Goal: Task Accomplishment & Management: Manage account settings

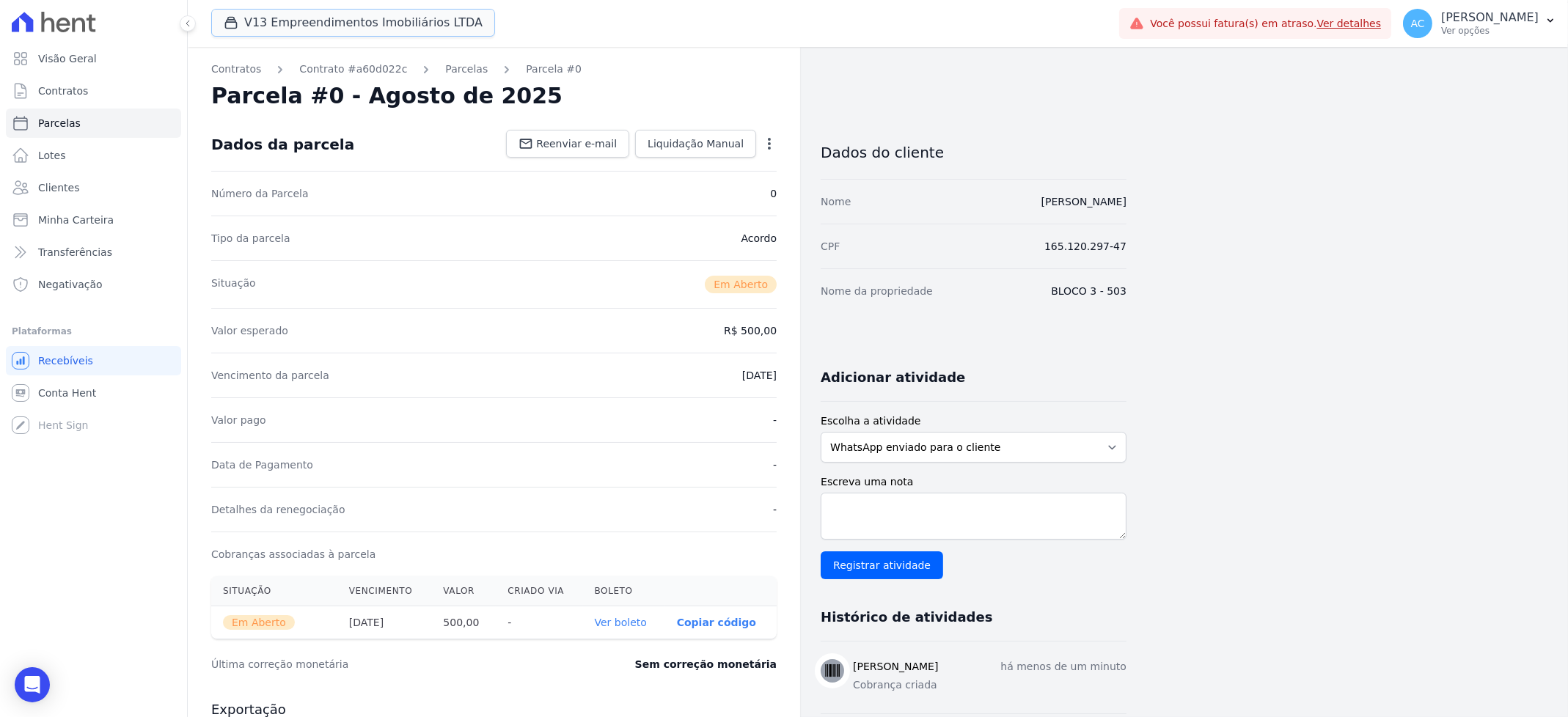
click at [262, 19] on button "V13 Empreendimentos Imobiliários LTDA" at bounding box center [353, 23] width 284 height 28
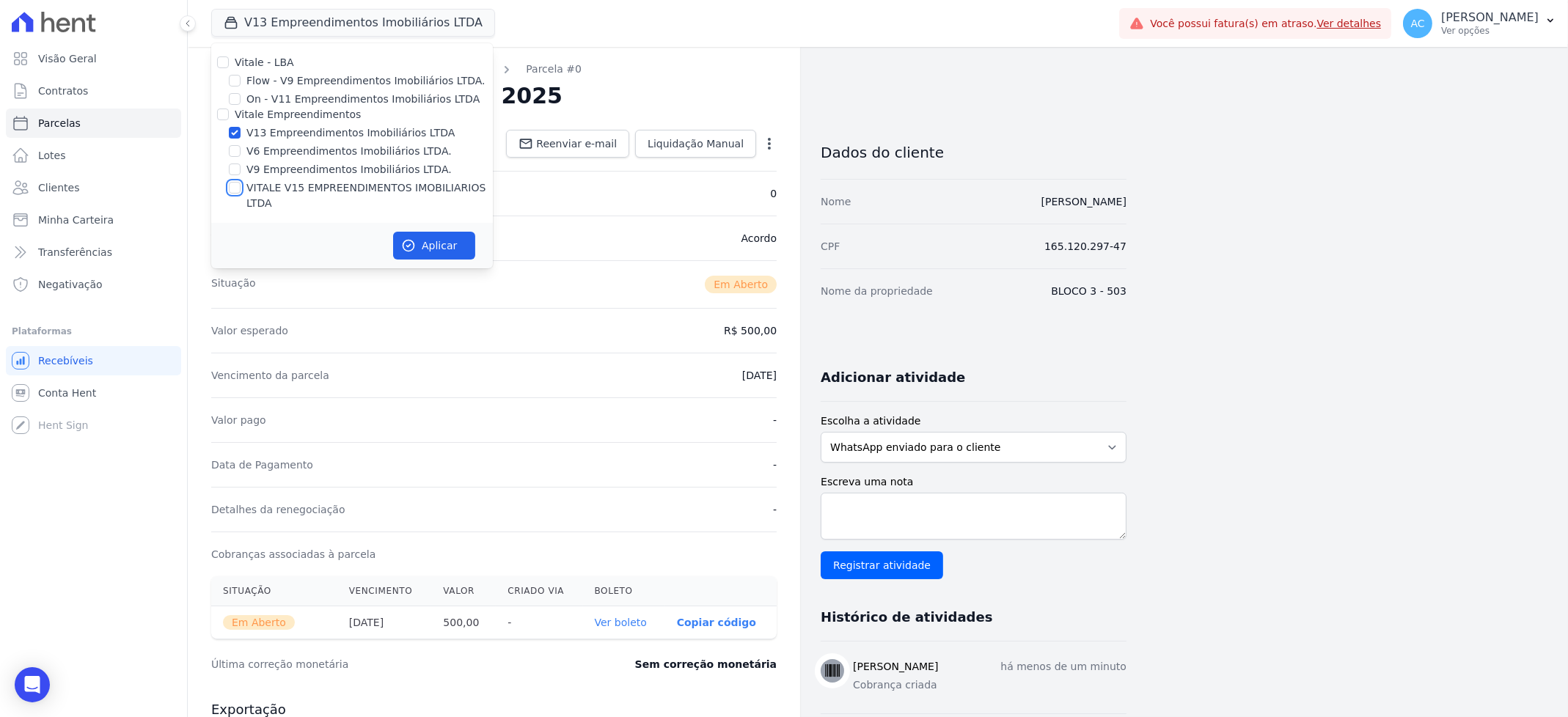
click at [239, 189] on input "VITALE V15 EMPREENDIMENTOS IMOBILIARIOS LTDA" at bounding box center [235, 188] width 12 height 12
checkbox input "true"
drag, startPoint x: 426, startPoint y: 233, endPoint x: 102, endPoint y: 126, distance: 341.2
click at [427, 233] on button "Aplicar" at bounding box center [434, 246] width 82 height 28
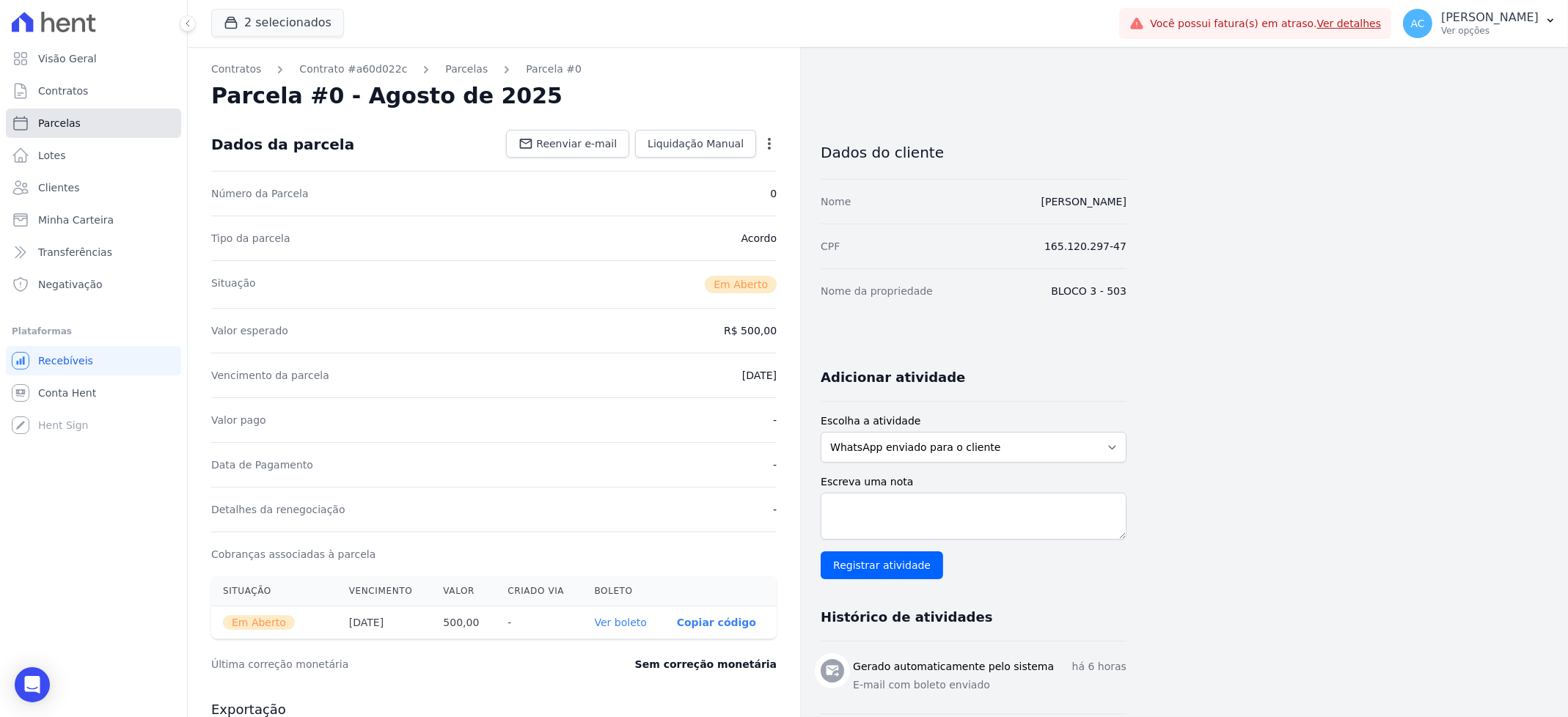
click at [71, 125] on span "Parcelas" at bounding box center [59, 123] width 42 height 15
select select
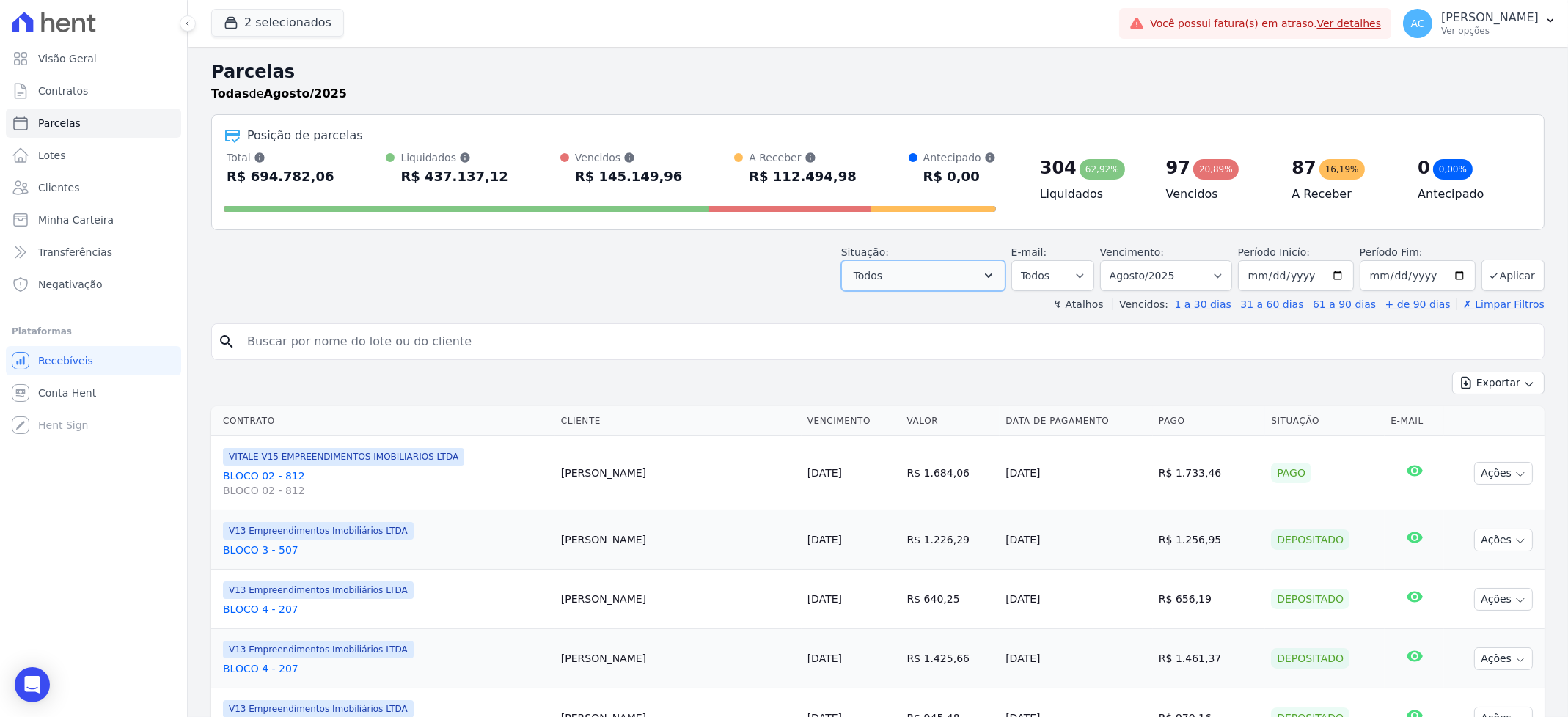
click at [917, 287] on button "Todos" at bounding box center [923, 276] width 165 height 31
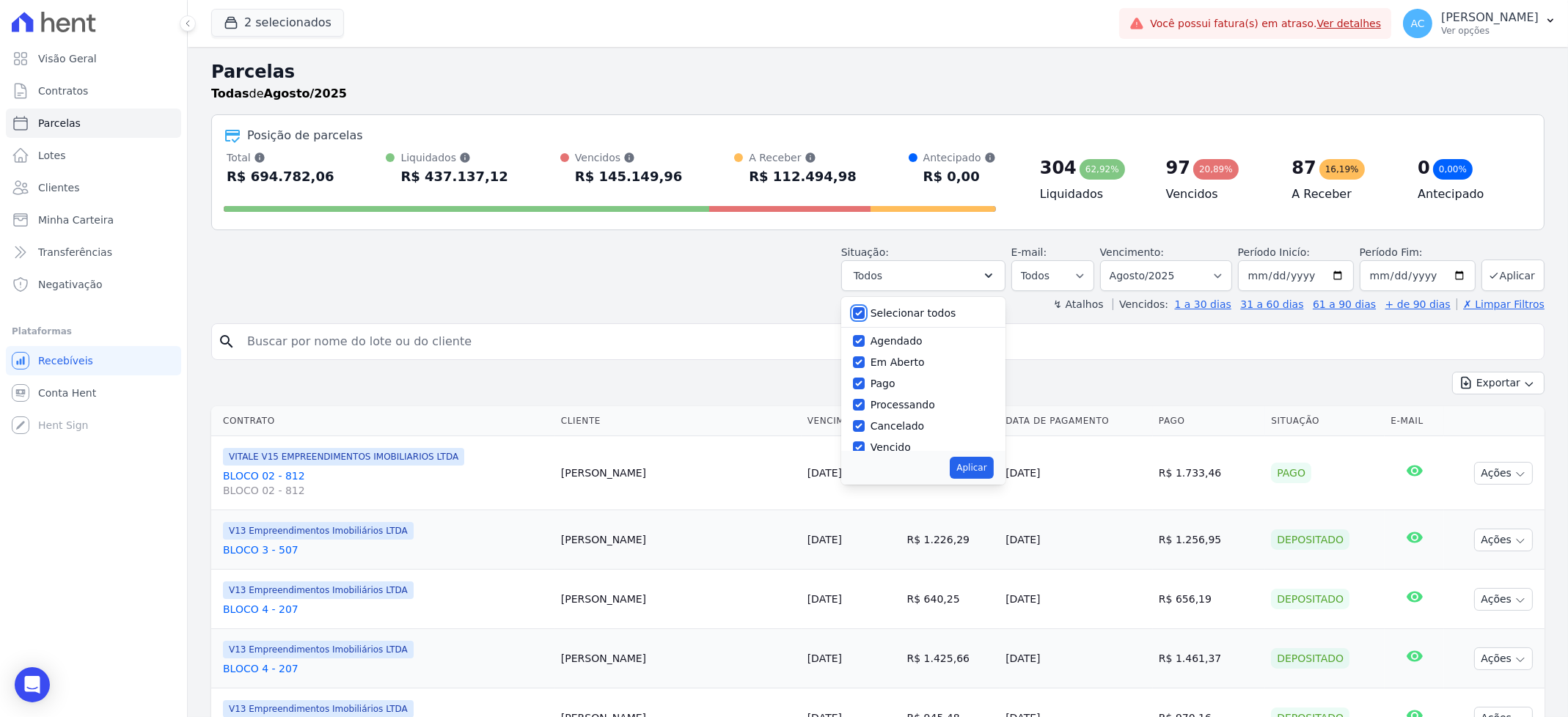
click at [865, 313] on input "Selecionar todos" at bounding box center [859, 313] width 12 height 12
checkbox input "false"
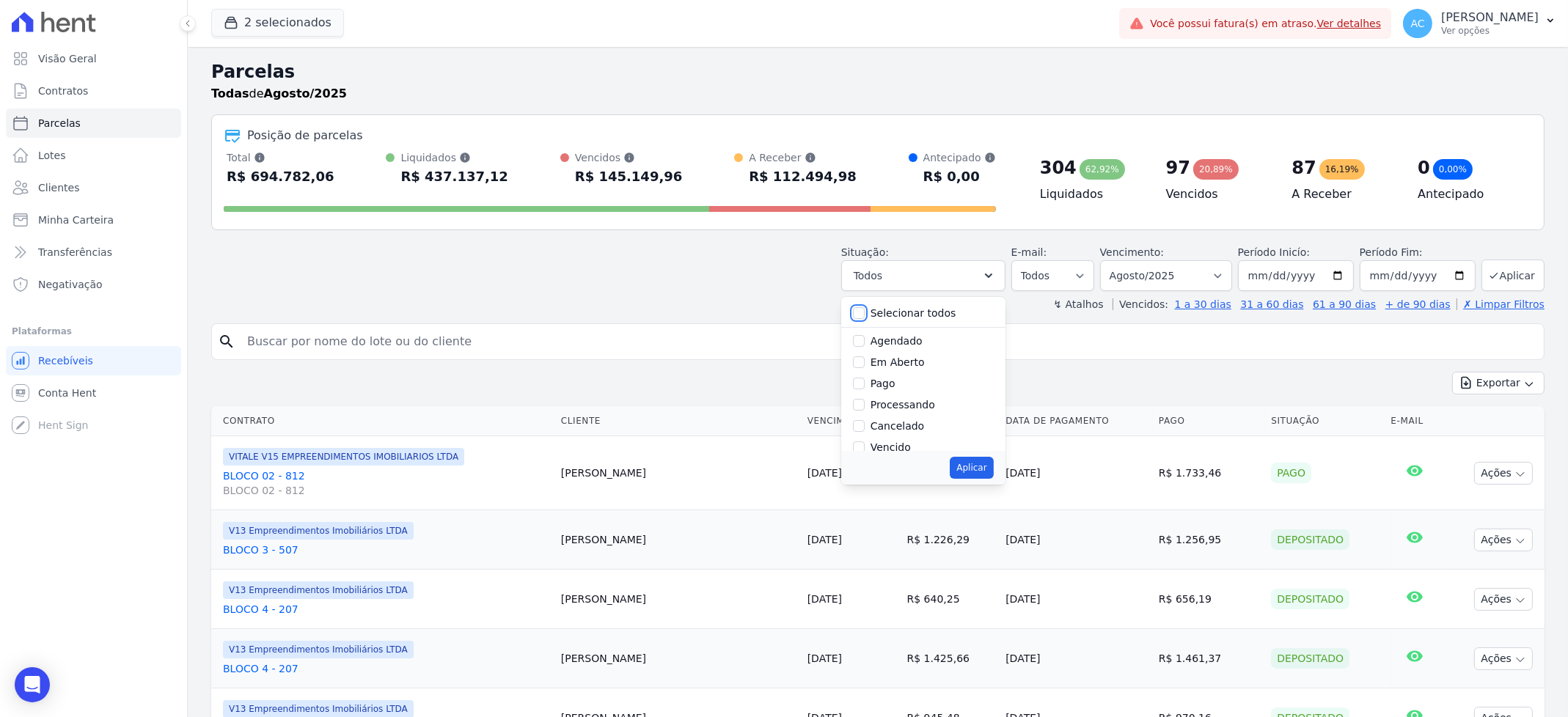
checkbox input "false"
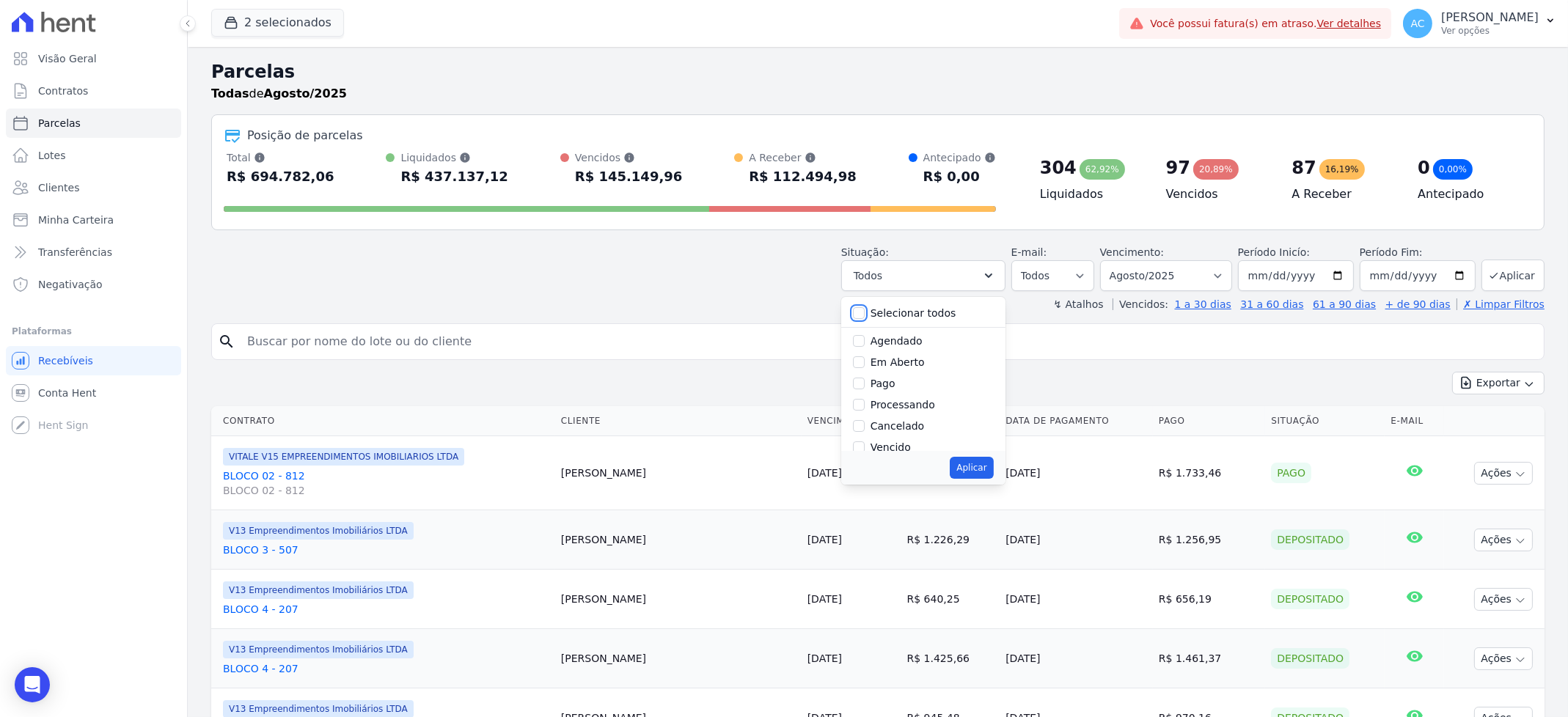
checkbox input "false"
click at [861, 389] on div at bounding box center [859, 383] width 12 height 15
click at [865, 380] on input "Pago" at bounding box center [859, 384] width 12 height 12
checkbox input "true"
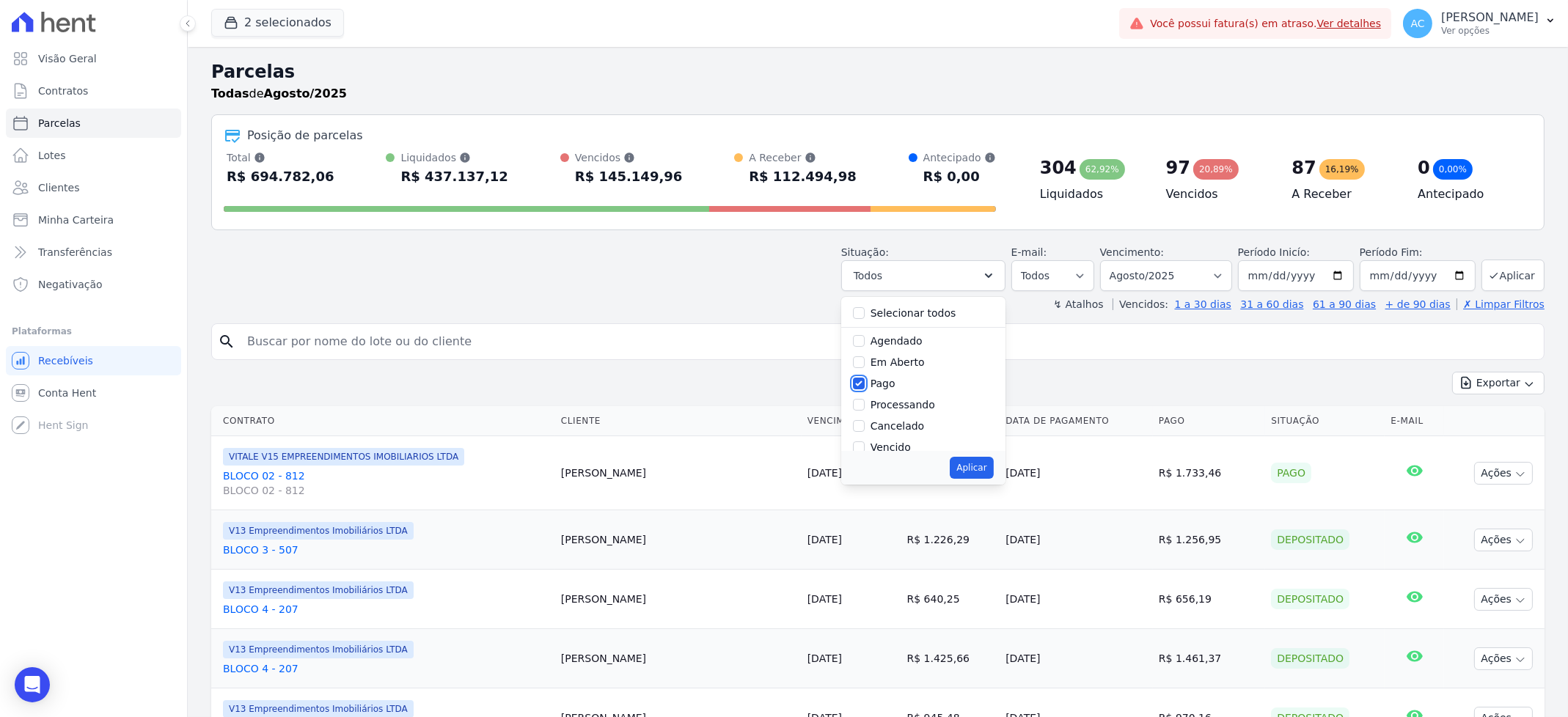
scroll to position [98, 0]
click at [865, 369] on input "Transferindo" at bounding box center [859, 371] width 12 height 12
checkbox input "true"
click at [865, 387] on input "Depositado" at bounding box center [859, 392] width 12 height 12
checkbox input "true"
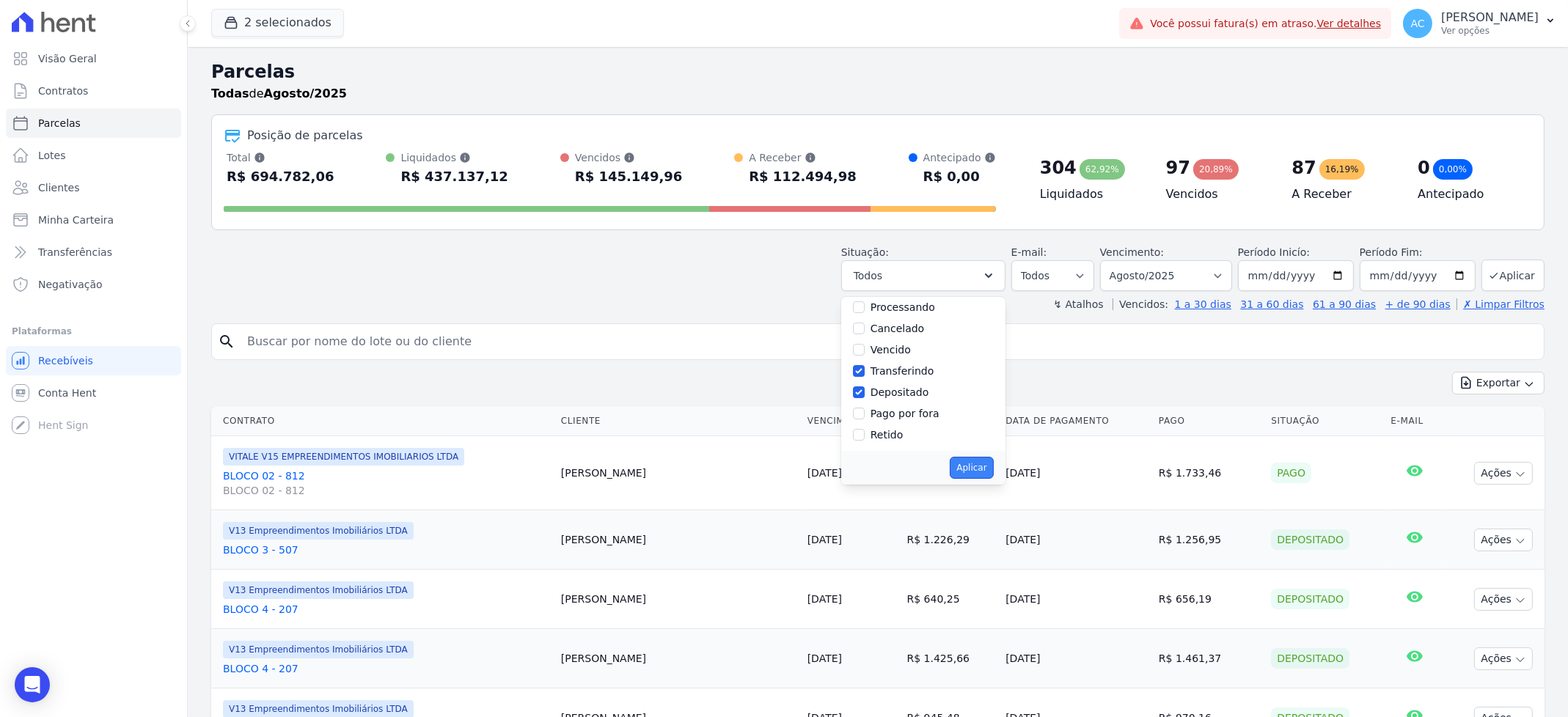
click at [970, 467] on button "Aplicar" at bounding box center [972, 468] width 43 height 22
select select "paid"
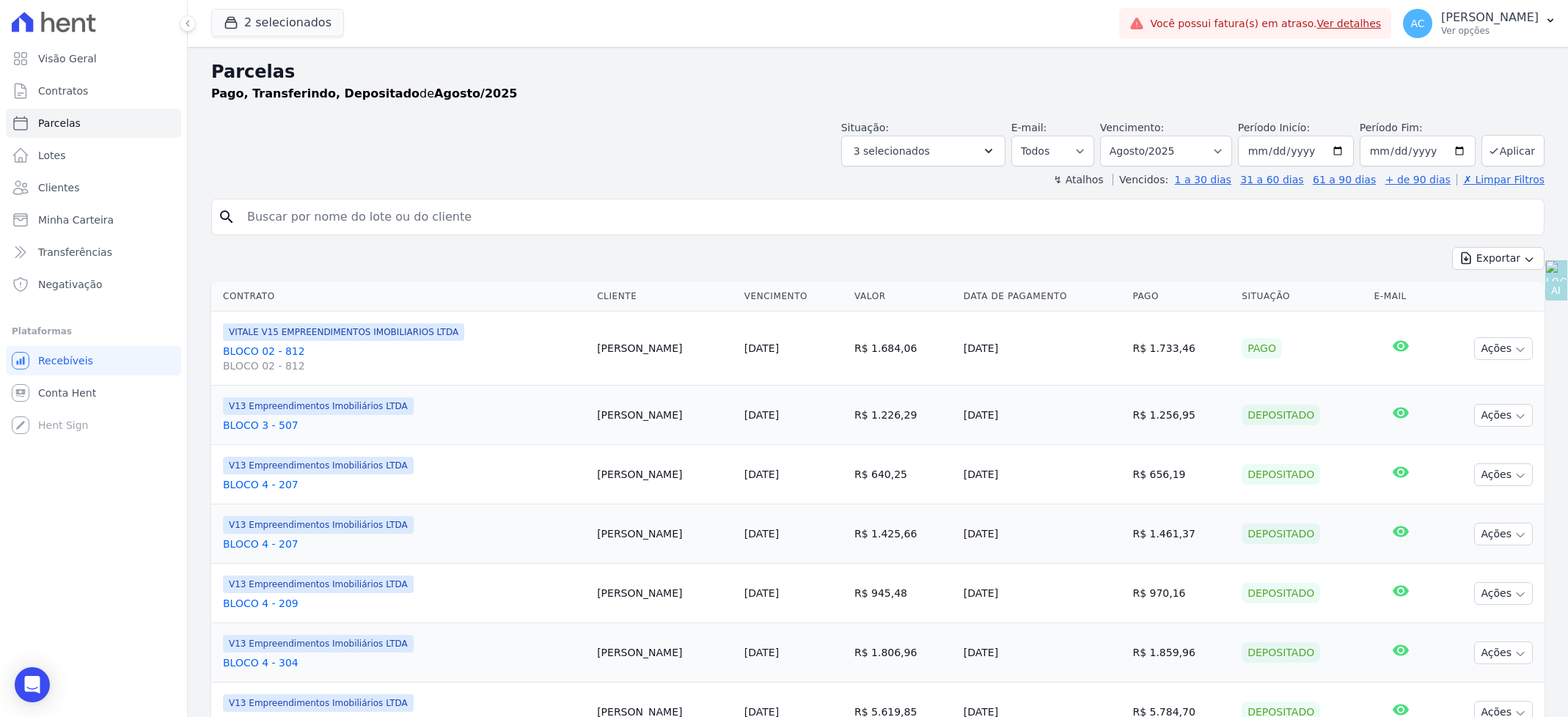
select select
click at [1252, 151] on input "[DATE]" at bounding box center [1296, 152] width 116 height 31
type input "[DATE]"
click at [1502, 154] on button "Aplicar" at bounding box center [1513, 151] width 63 height 31
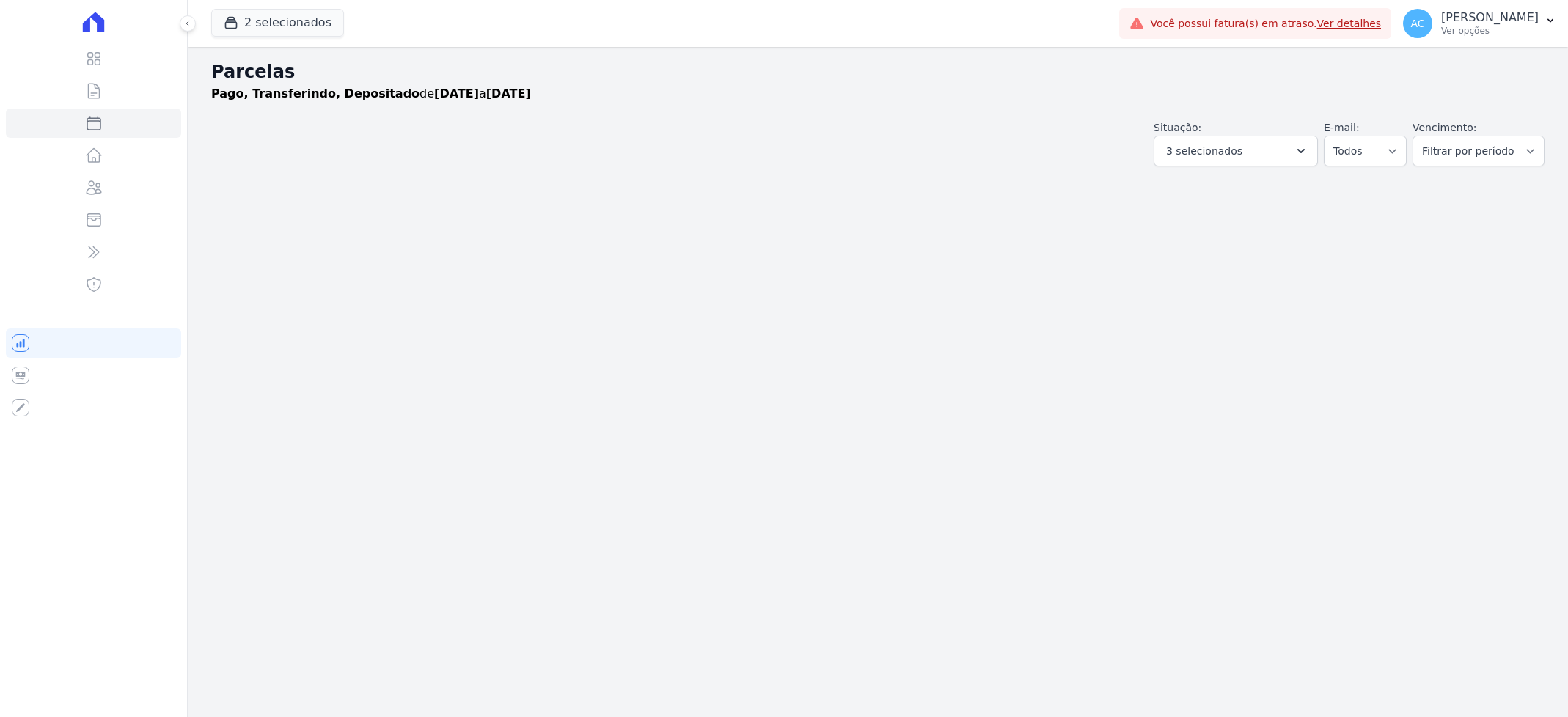
select select
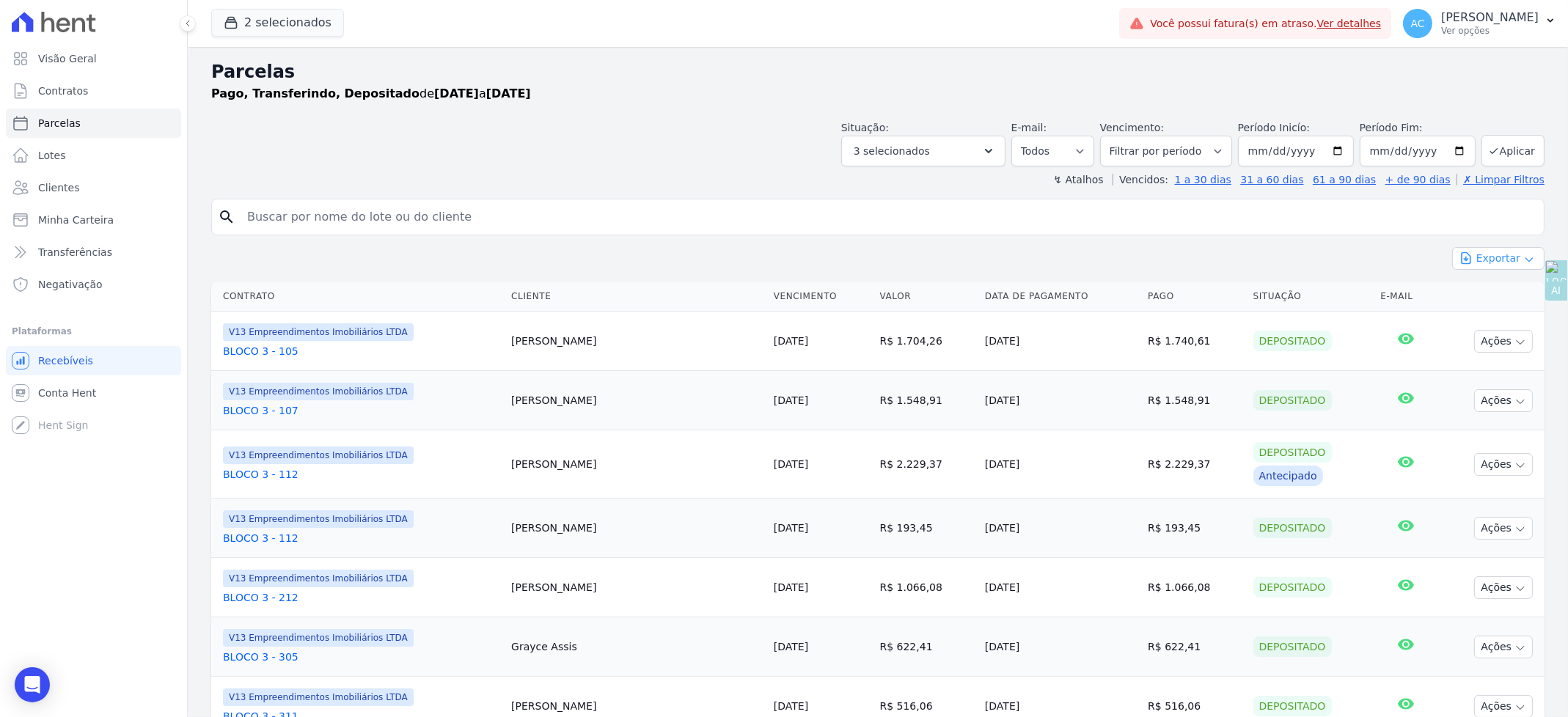
click at [1526, 258] on icon "button" at bounding box center [1529, 260] width 7 height 3
click at [1486, 326] on link "Exportar CSV" at bounding box center [1498, 320] width 81 height 17
click at [32, 681] on icon "Open Intercom Messenger" at bounding box center [31, 685] width 16 height 19
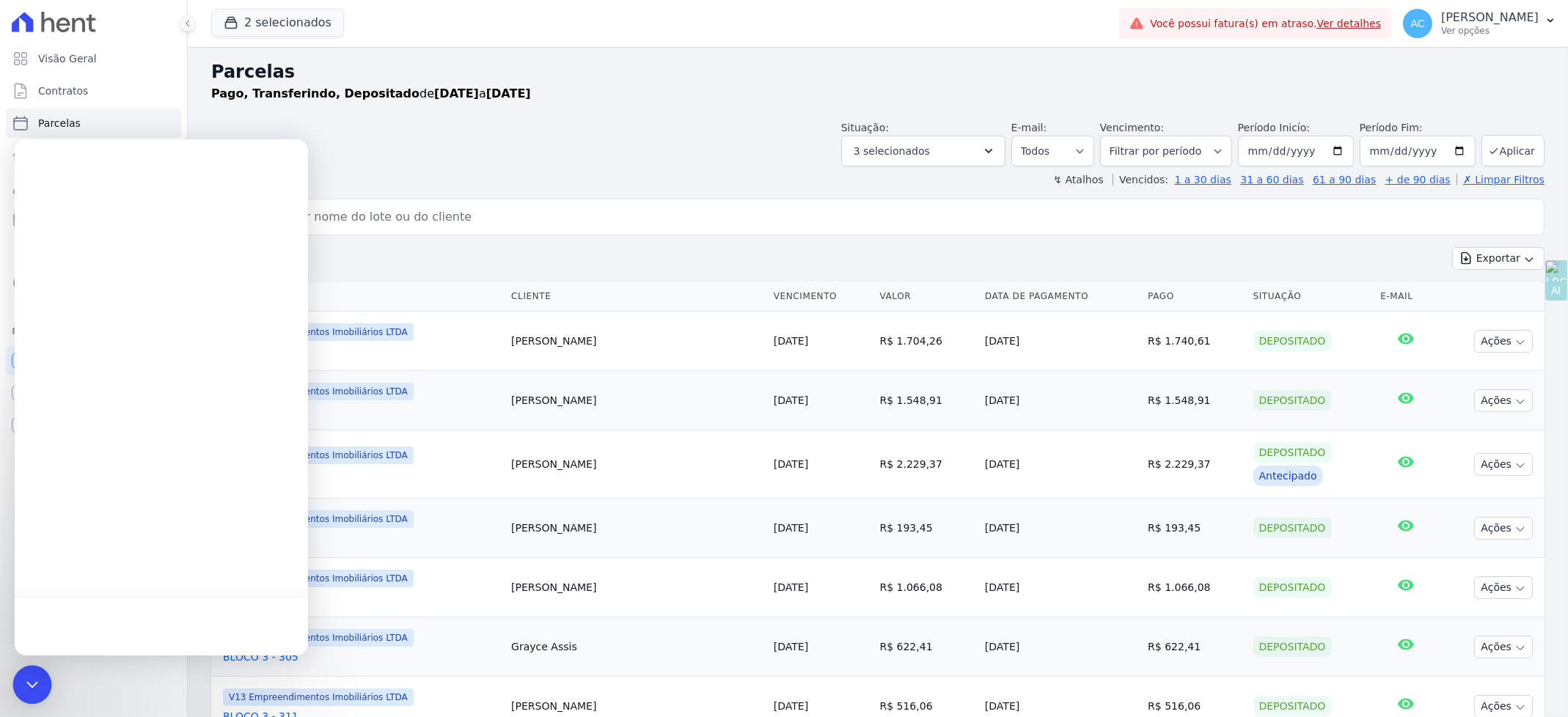
click at [25, 681] on icon "Open Intercom Messenger" at bounding box center [32, 685] width 19 height 19
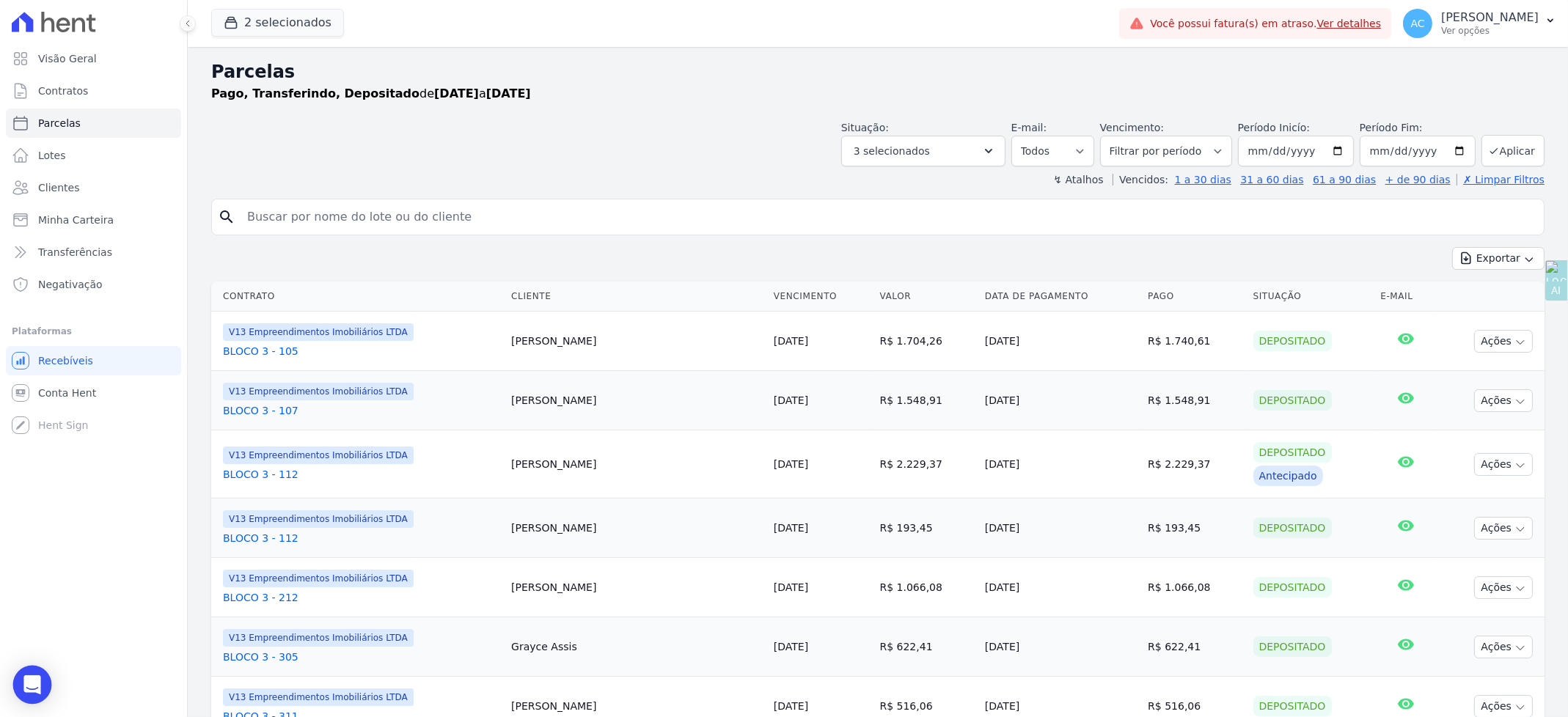
click at [27, 682] on icon "Open Intercom Messenger" at bounding box center [31, 685] width 16 height 19
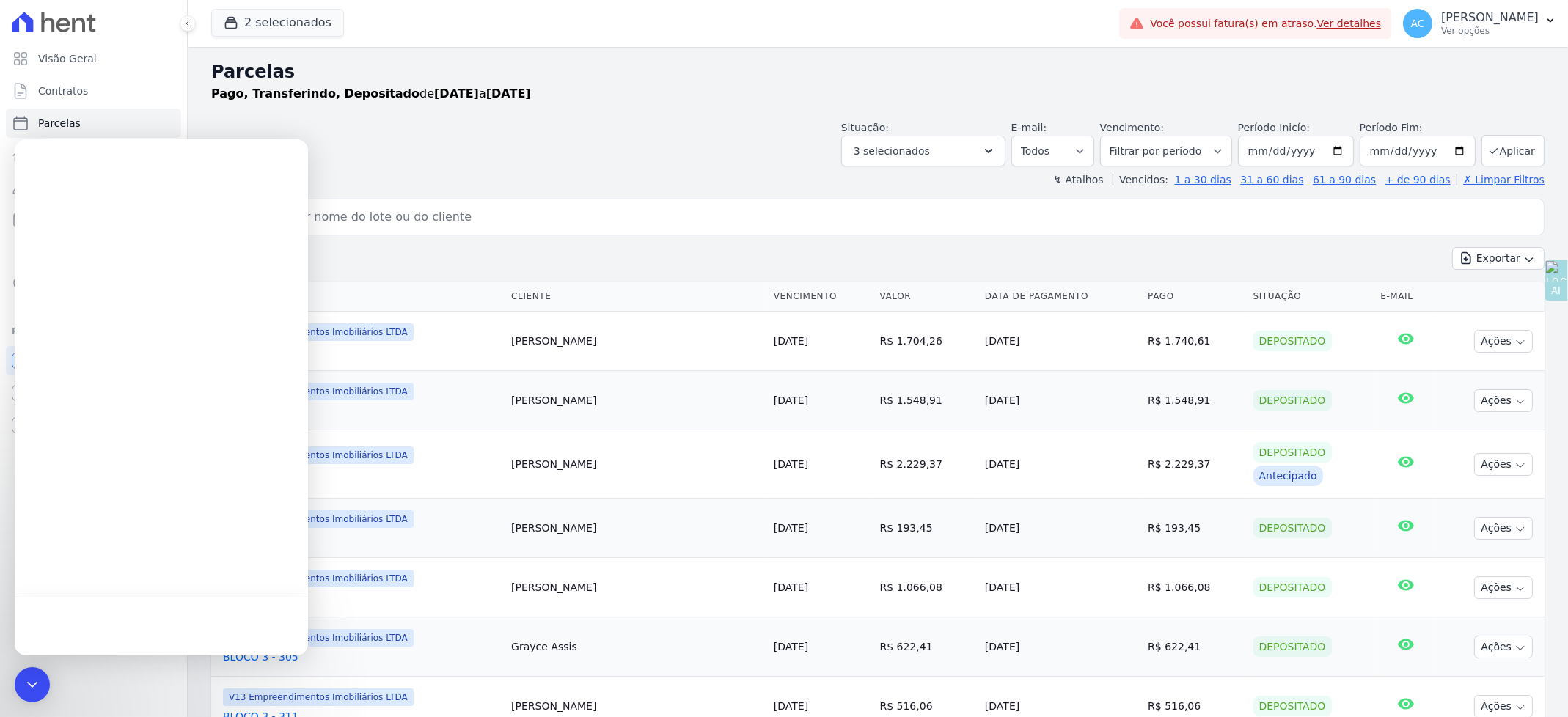
drag, startPoint x: 113, startPoint y: 617, endPoint x: 131, endPoint y: 573, distance: 47.5
click at [114, 614] on div at bounding box center [161, 626] width 294 height 59
click at [36, 681] on icon "Open Intercom Messenger" at bounding box center [32, 685] width 19 height 19
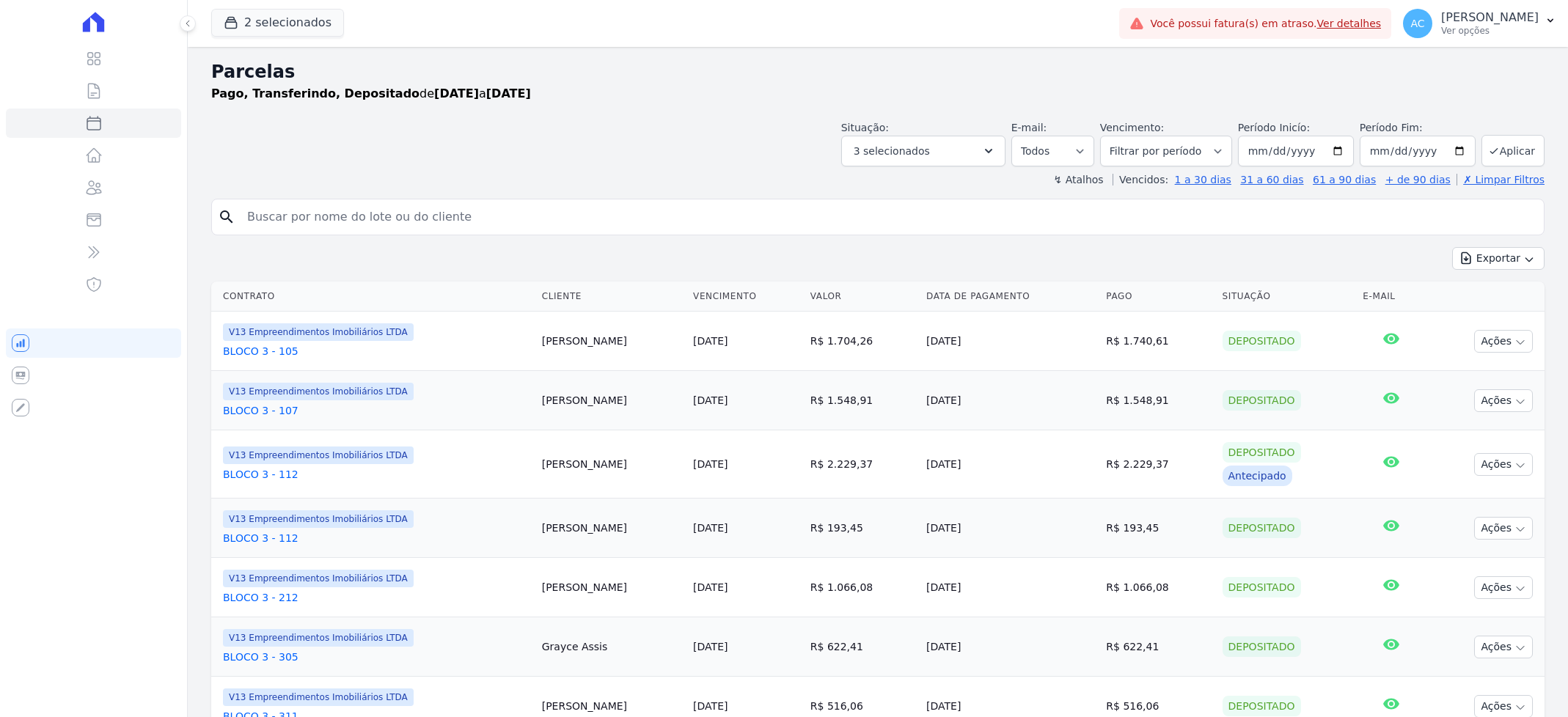
select select
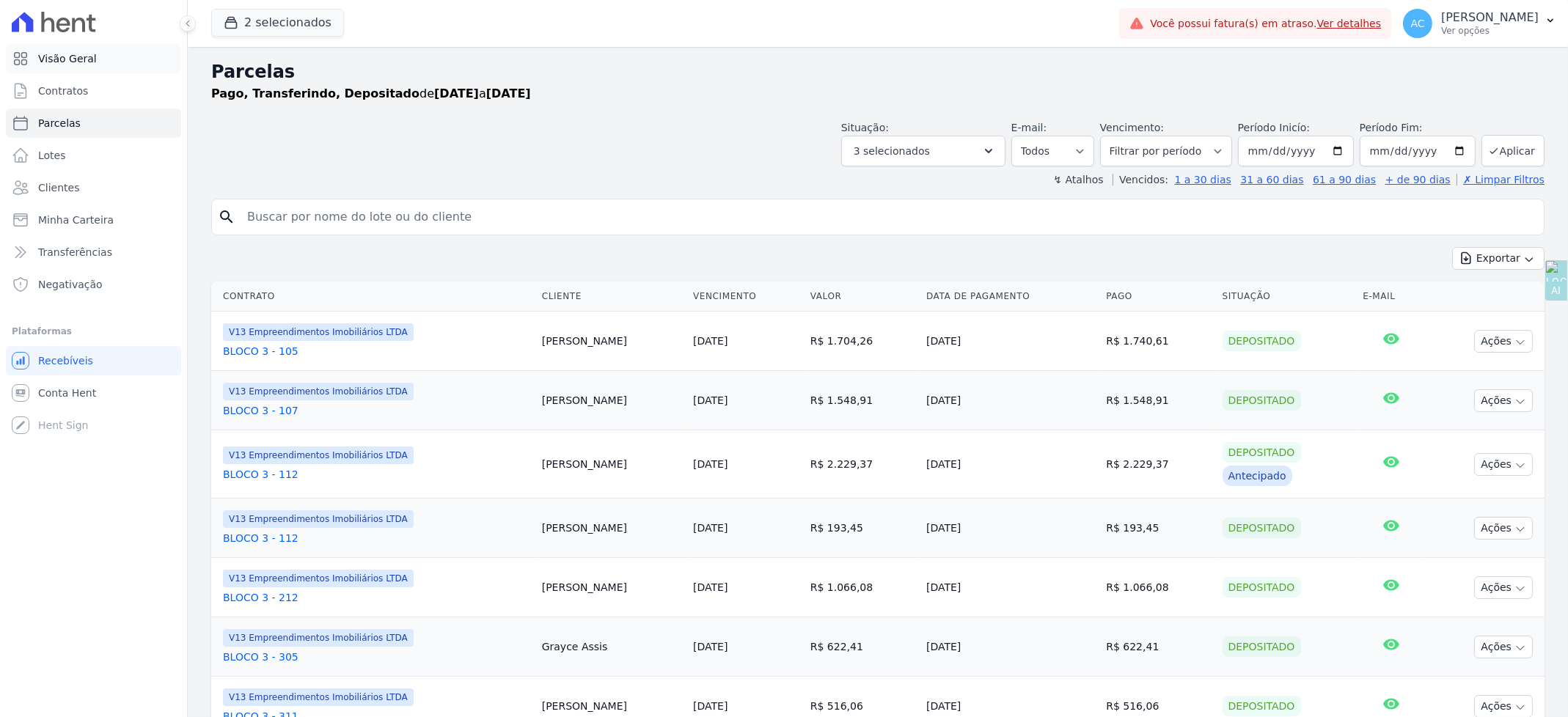
click at [95, 58] on link "Visão Geral" at bounding box center [94, 59] width 175 height 29
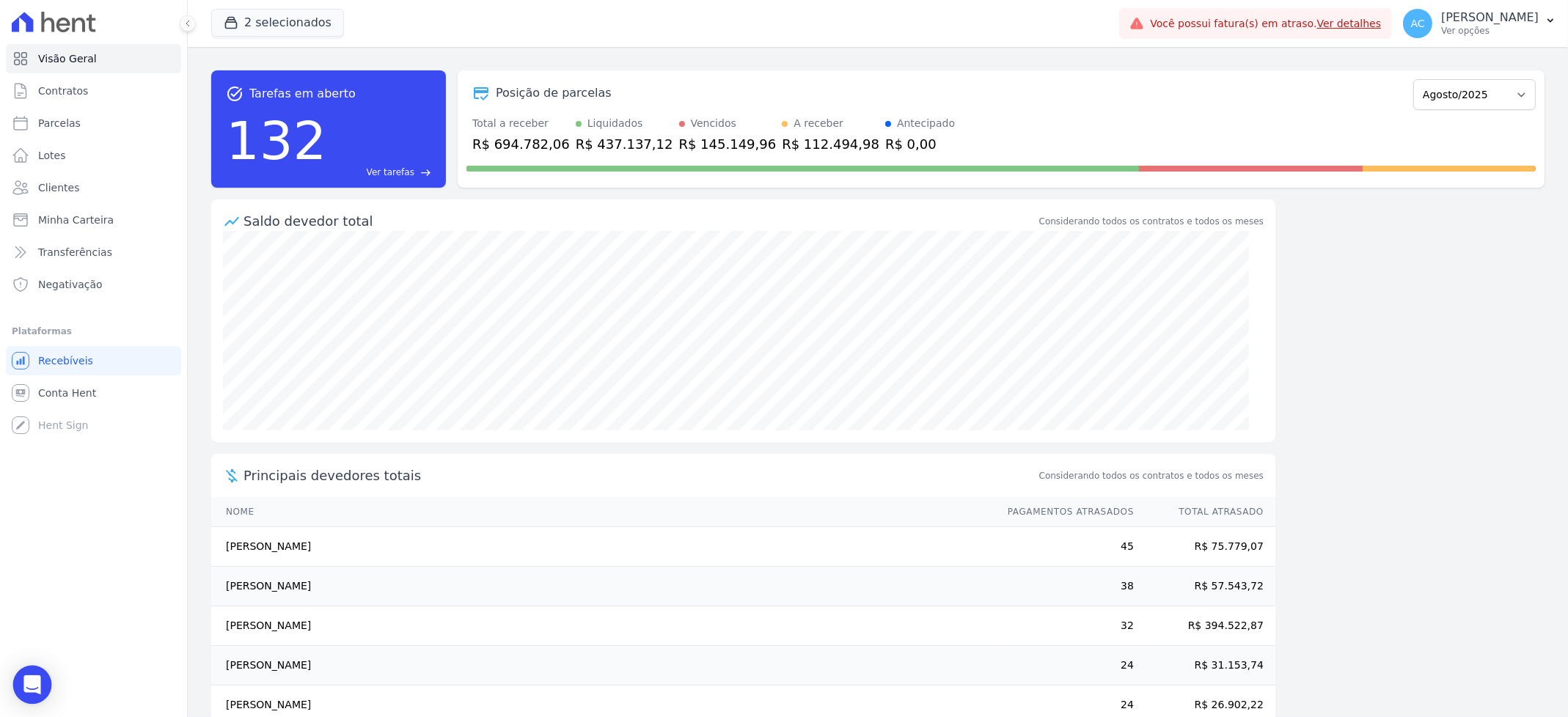
click at [24, 682] on icon "Open Intercom Messenger" at bounding box center [32, 685] width 19 height 19
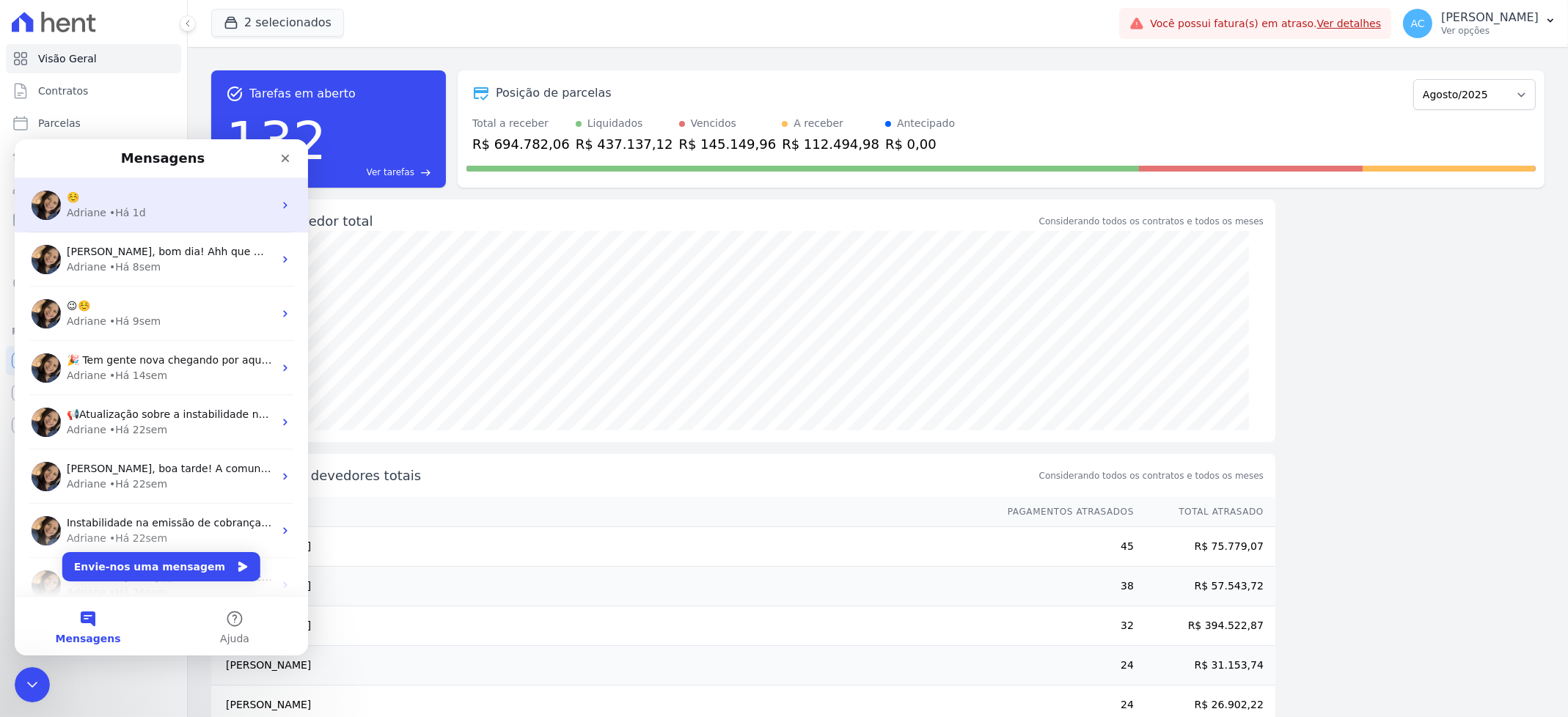
click at [128, 214] on div "• Há 1d" at bounding box center [127, 212] width 36 height 16
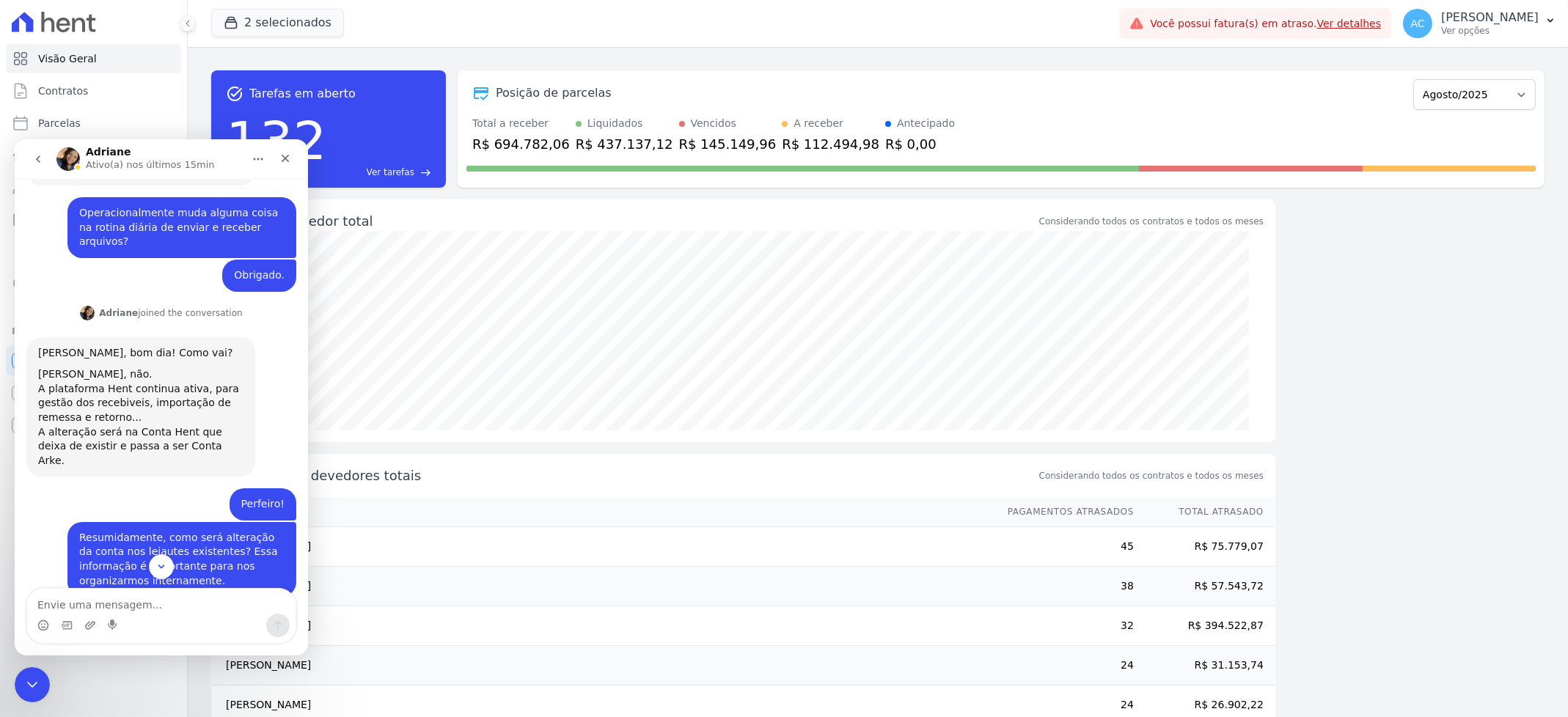
scroll to position [624, 0]
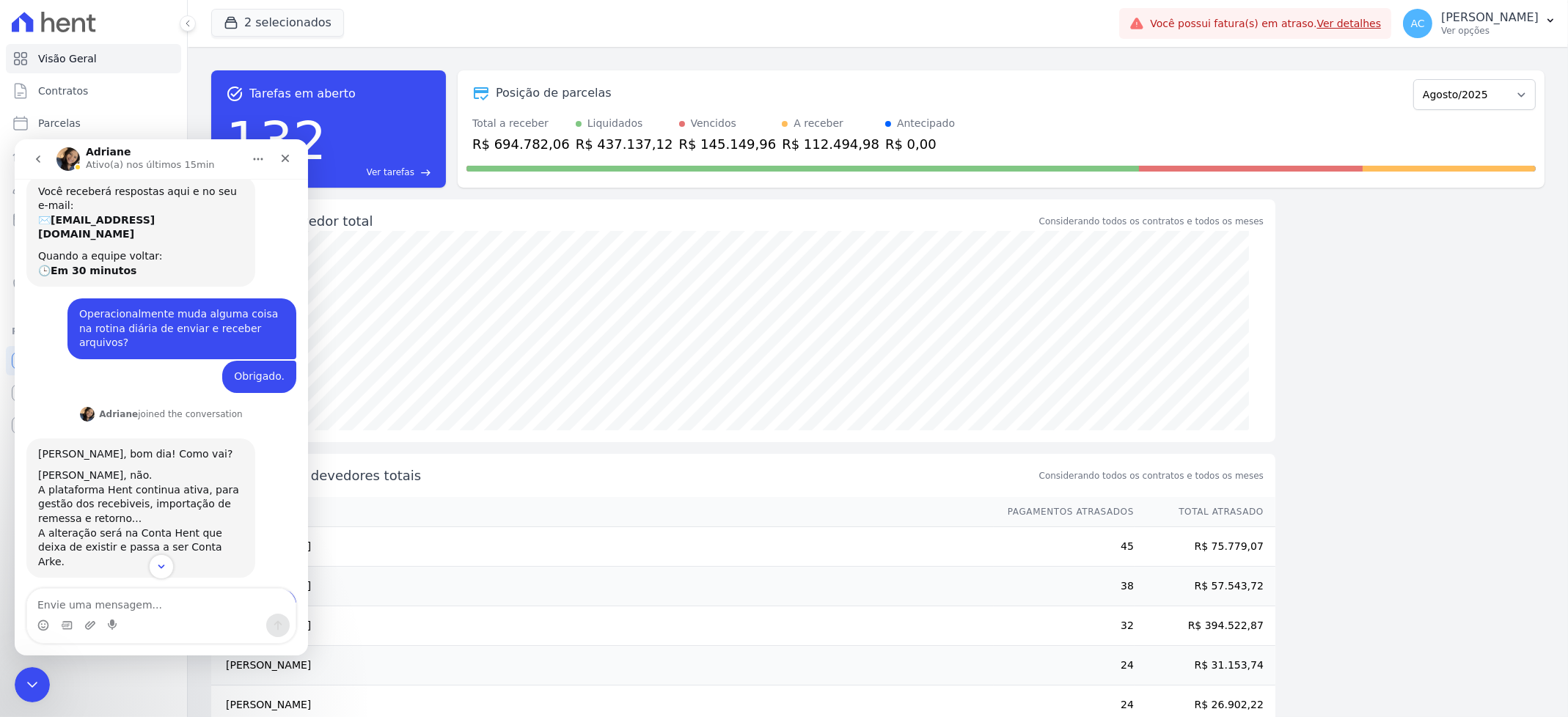
click at [255, 155] on icon "Início" at bounding box center [258, 158] width 12 height 12
click at [224, 195] on div "Expandir janela" at bounding box center [220, 196] width 109 height 16
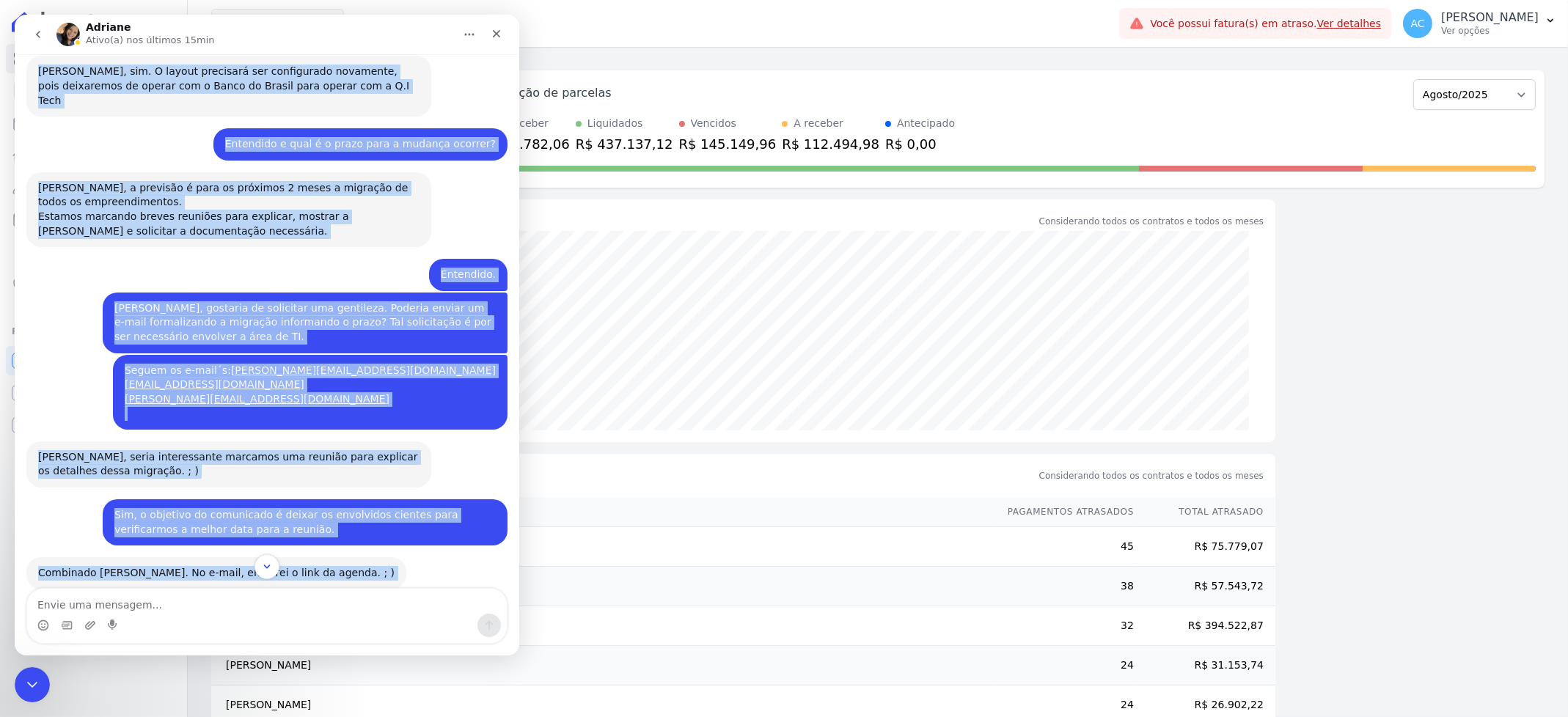
scroll to position [1006, 0]
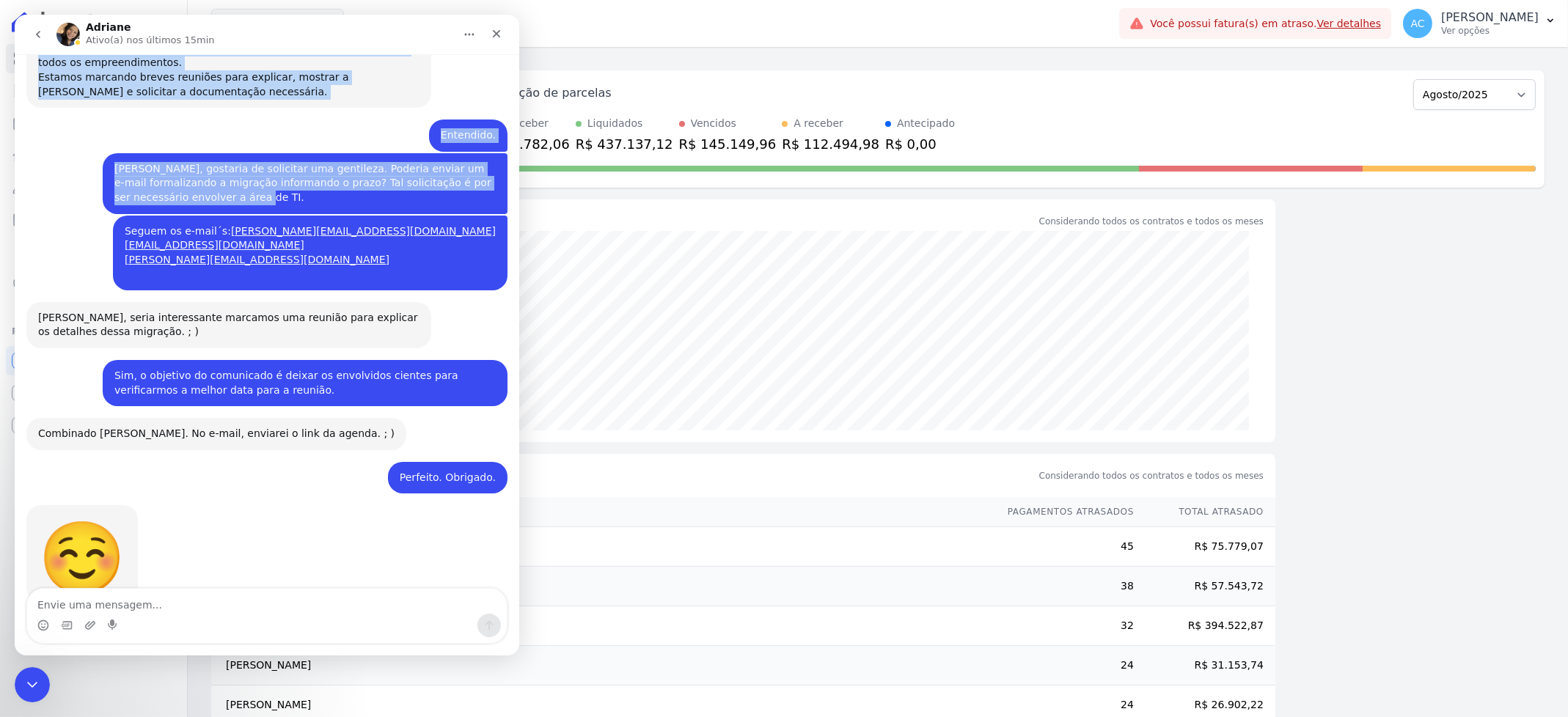
drag, startPoint x: 34, startPoint y: 68, endPoint x: 494, endPoint y: 153, distance: 467.8
copy div "📢 Atenção: Sua conta Hent será migrada para a Conta Arke! Estamos trazendo para…"
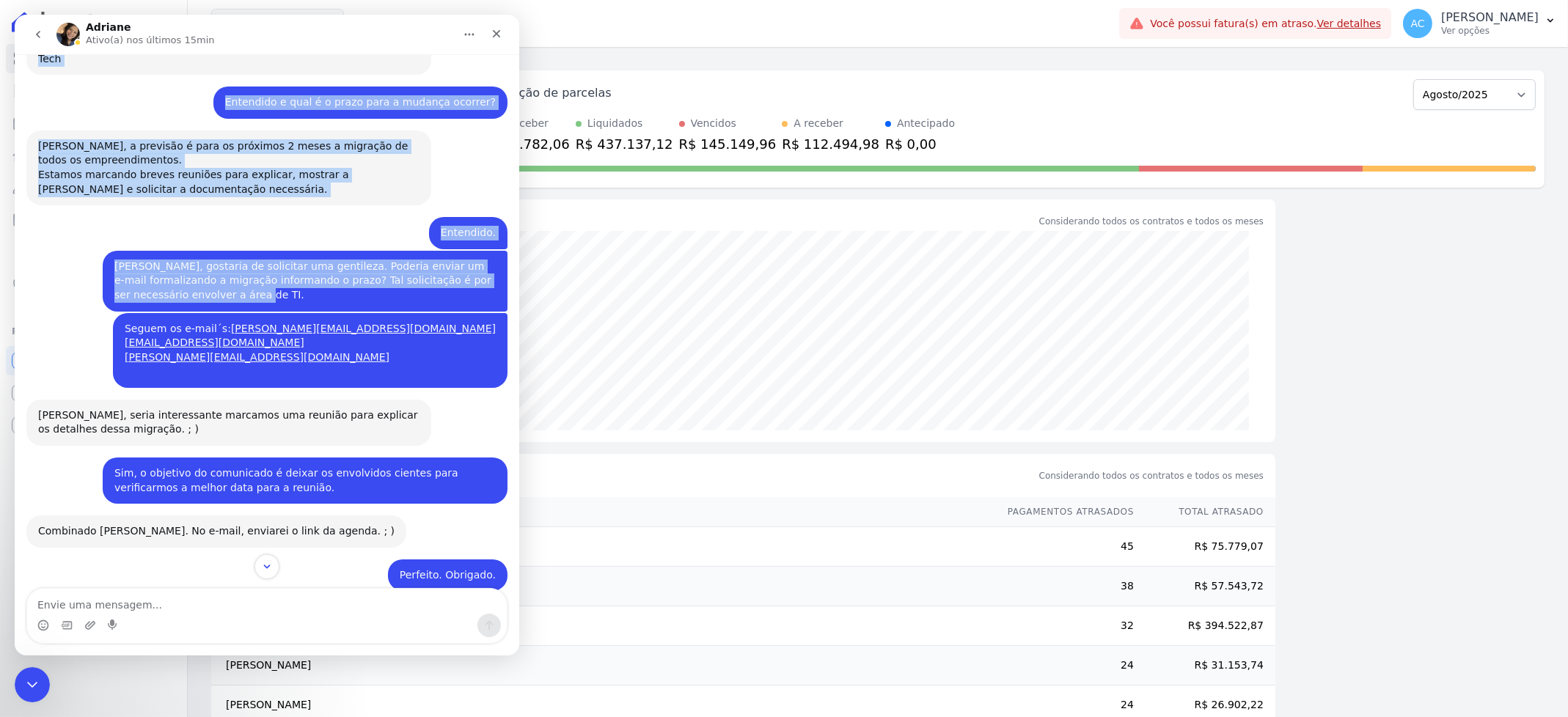
copy div "📢 Atenção: Sua conta Hent será migrada para a Conta Arke! Estamos trazendo para…"
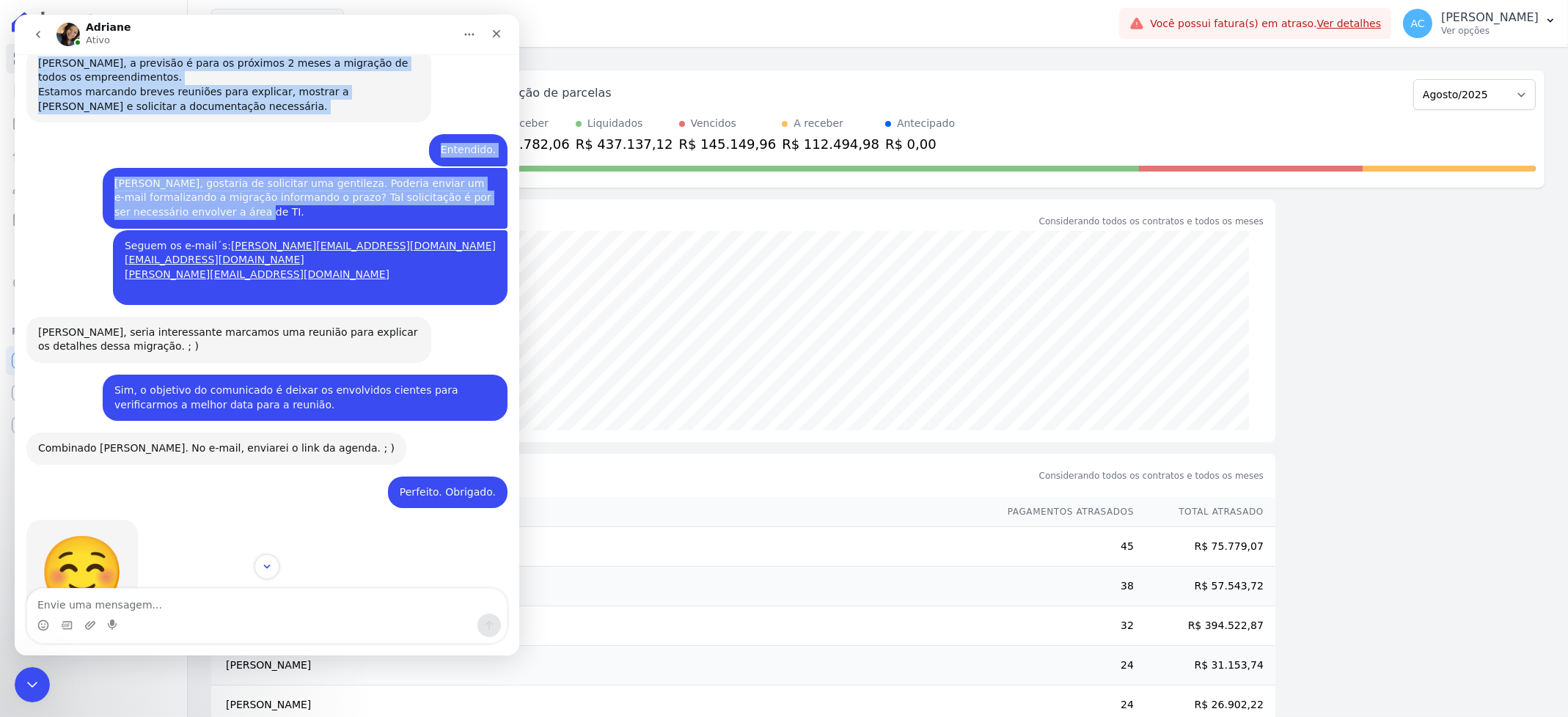
scroll to position [1006, 0]
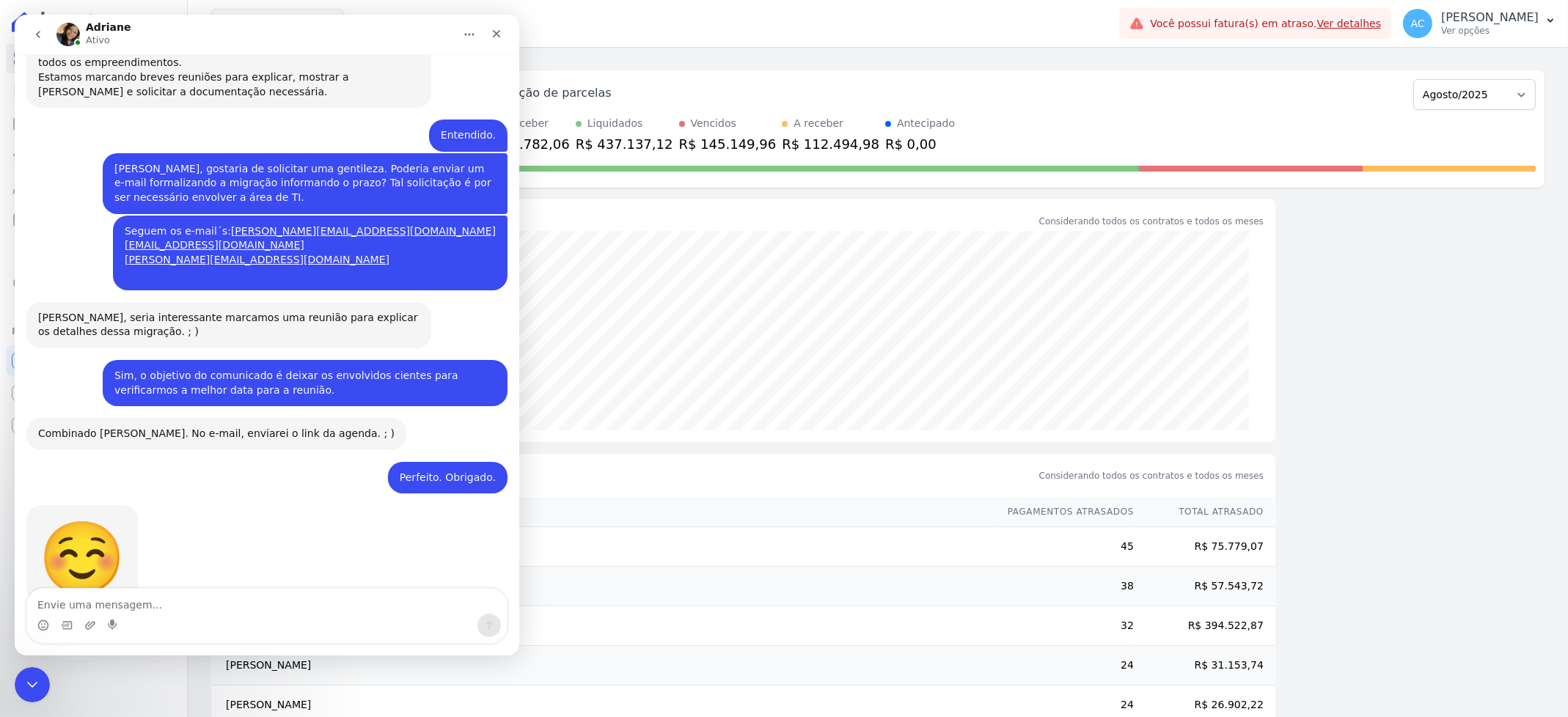
click at [329, 537] on div "☺️ Adriane • Há 1d" at bounding box center [266, 569] width 481 height 129
click at [191, 550] on div "☺️ Adriane • Há 1d" at bounding box center [266, 569] width 481 height 129
click at [274, 505] on div "☺️ Adriane • Há 1d" at bounding box center [266, 569] width 481 height 129
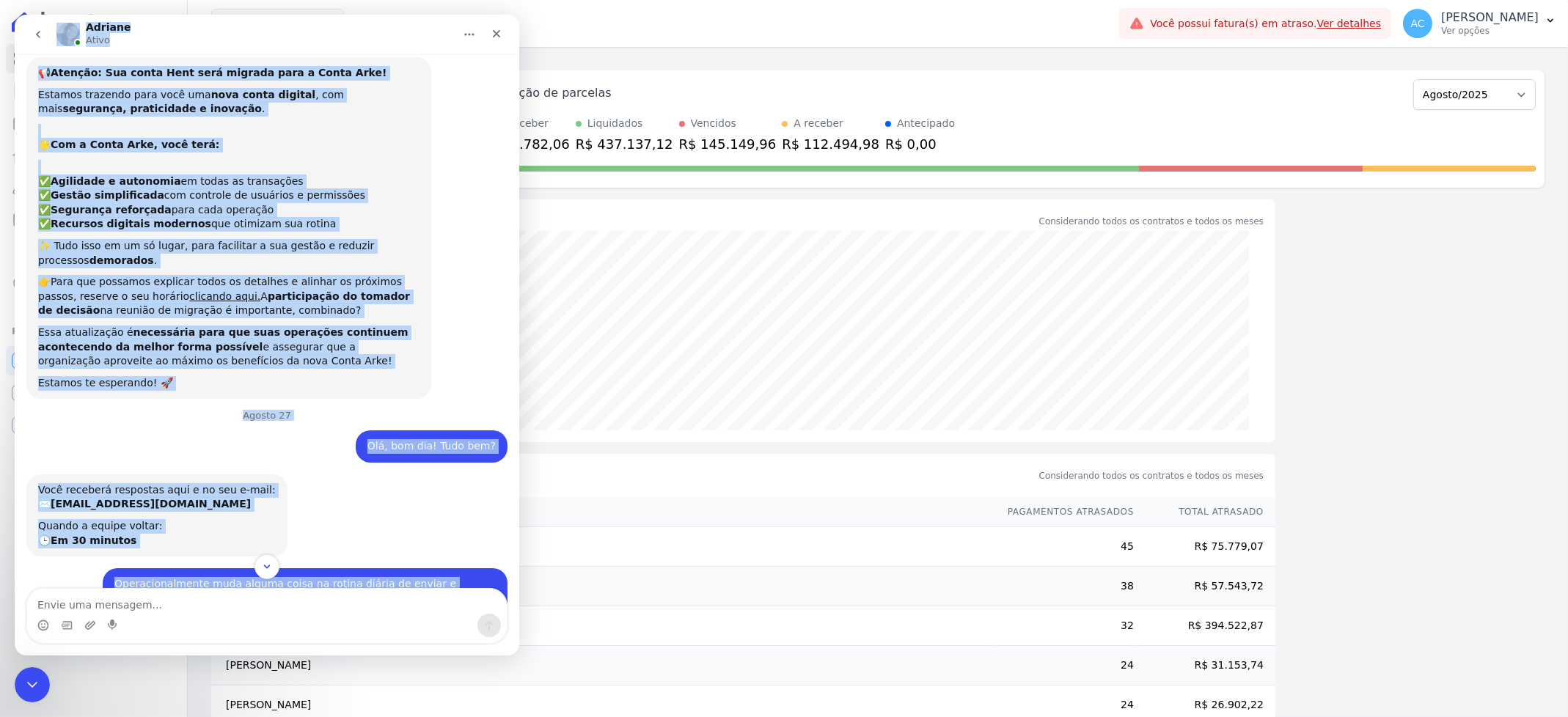
scroll to position [0, 0]
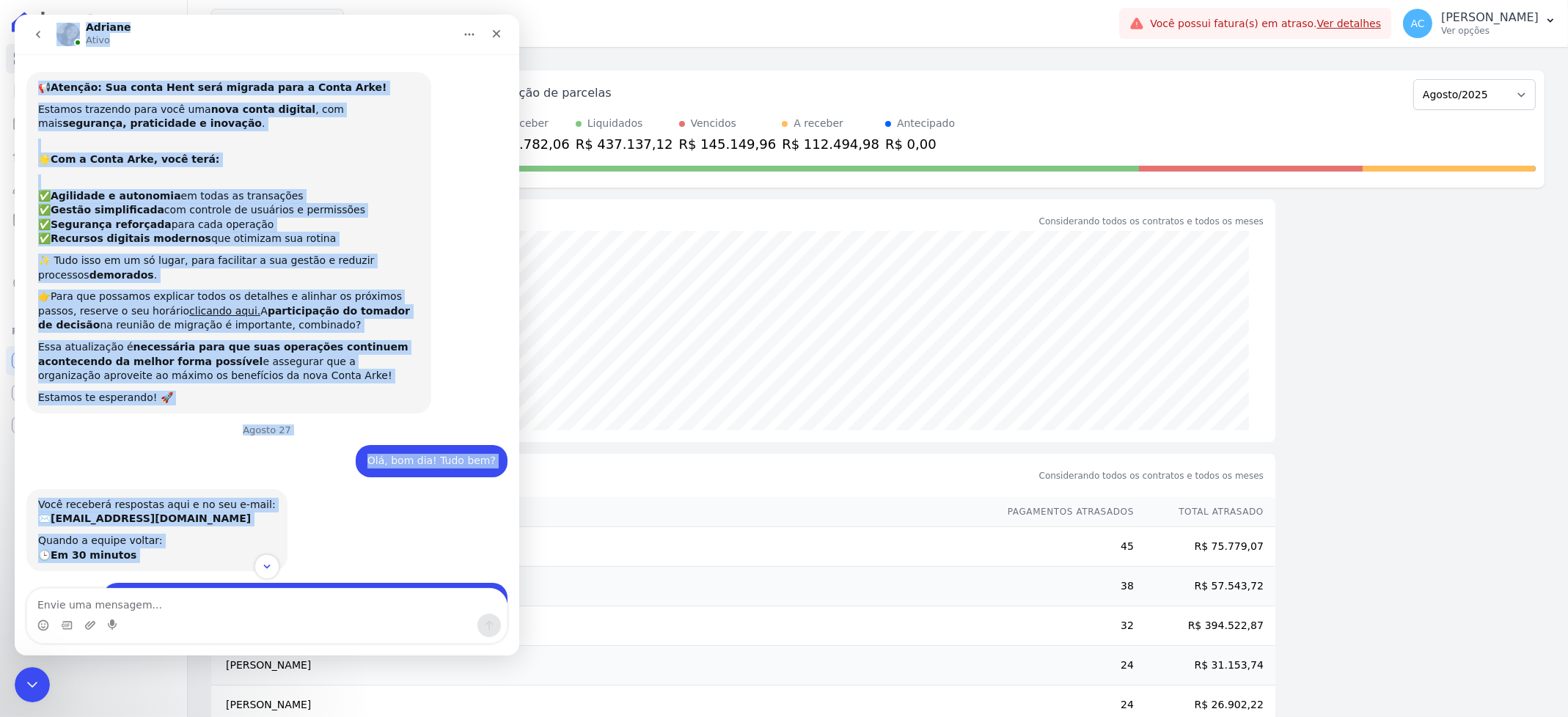
click at [355, 552] on div "Você receberá respostas aqui e no seu e-mail: ✉️ andersoncruz@construtoravitale…" at bounding box center [266, 536] width 481 height 94
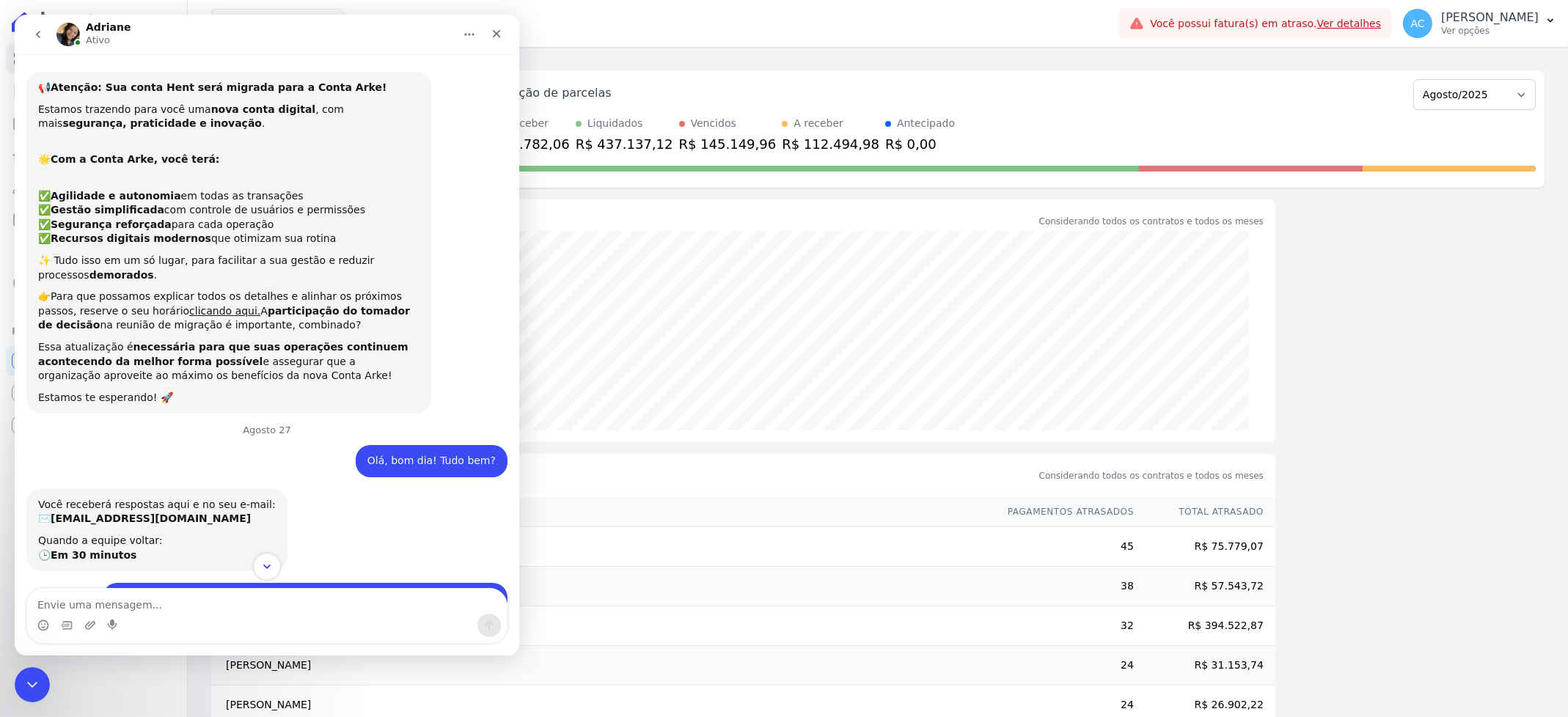
click at [264, 565] on icon "Scroll to bottom" at bounding box center [267, 566] width 7 height 4
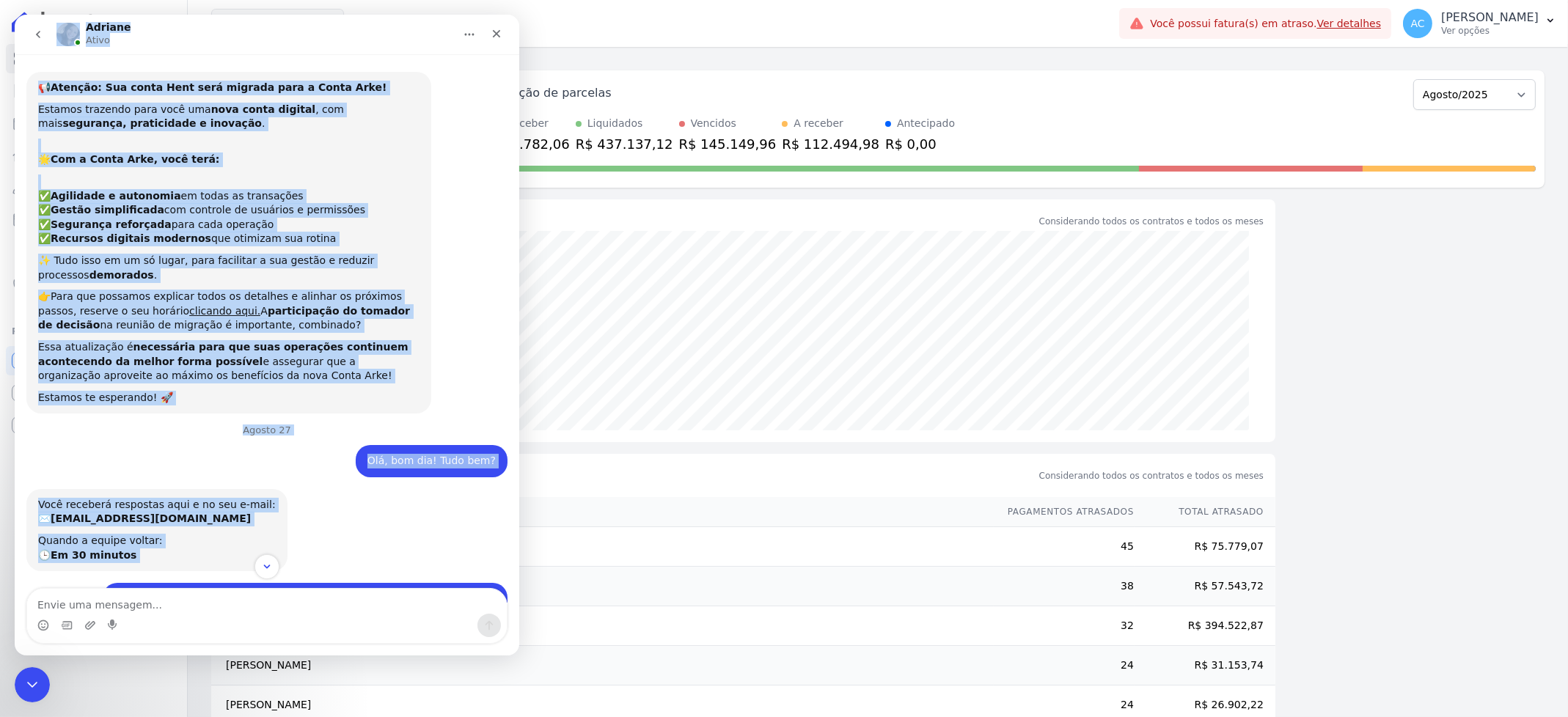
copy main "Adriane Ativo 📢 Atenção: Sua conta Hent será migrada para a Conta Arke! Estamos…"
